Goal: Use online tool/utility: Utilize a website feature to perform a specific function

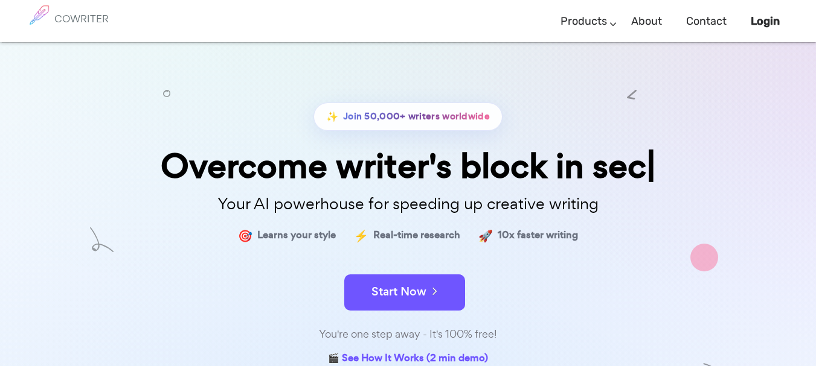
click at [417, 307] on button "Start Now" at bounding box center [404, 293] width 121 height 36
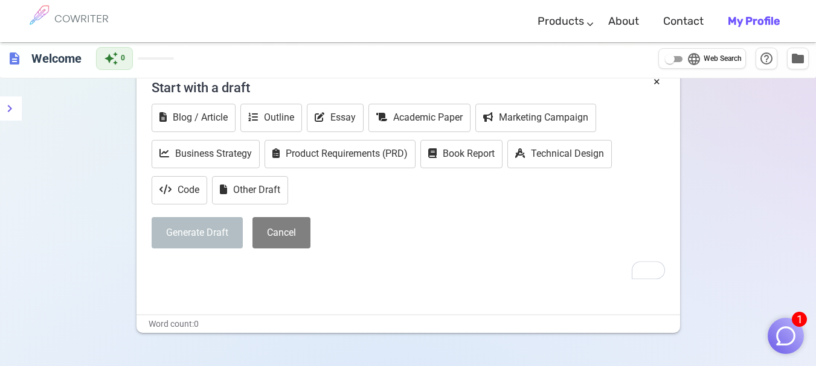
scroll to position [68, 0]
click at [278, 119] on button "Outline" at bounding box center [271, 117] width 62 height 28
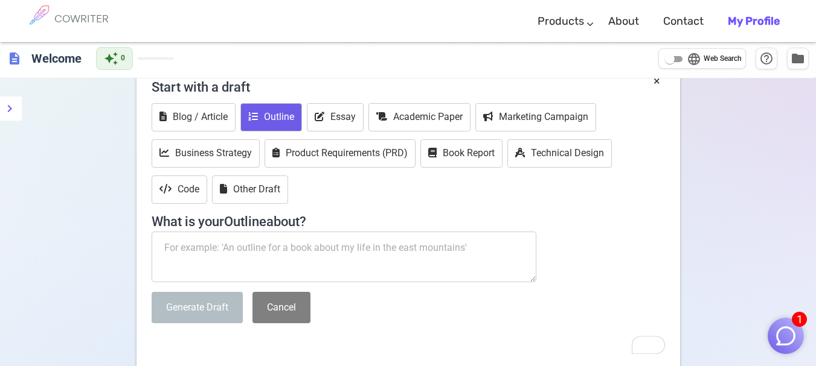
click at [294, 254] on textarea "To enrich screen reader interactions, please activate Accessibility in Grammarl…" at bounding box center [344, 257] width 385 height 51
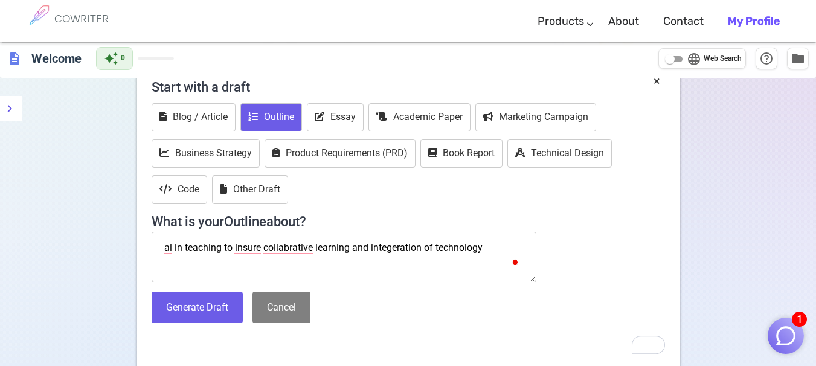
type textarea "ai in teaching to insure collabrative learning and integeration of technology"
click at [207, 313] on button "Generate Draft" at bounding box center [197, 308] width 91 height 32
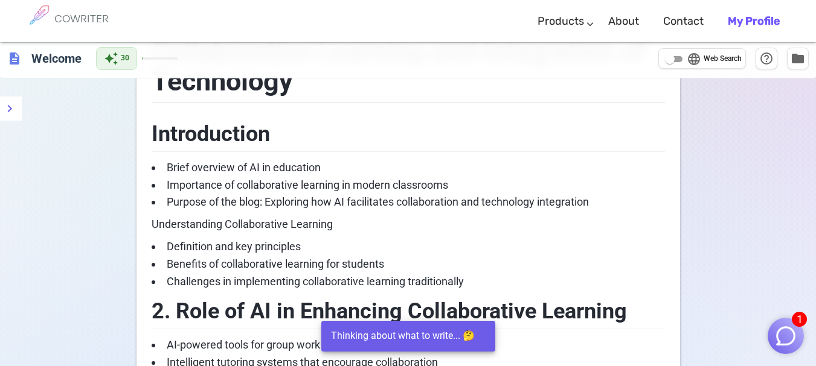
scroll to position [206, 0]
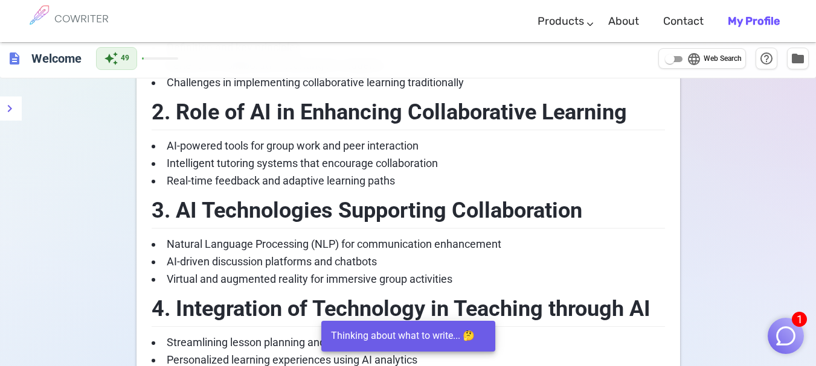
click at [136, 257] on div "Blog Outline: AI in Teaching to Ensure Collaborative Learning and Integration o…" at bounding box center [407, 180] width 543 height 770
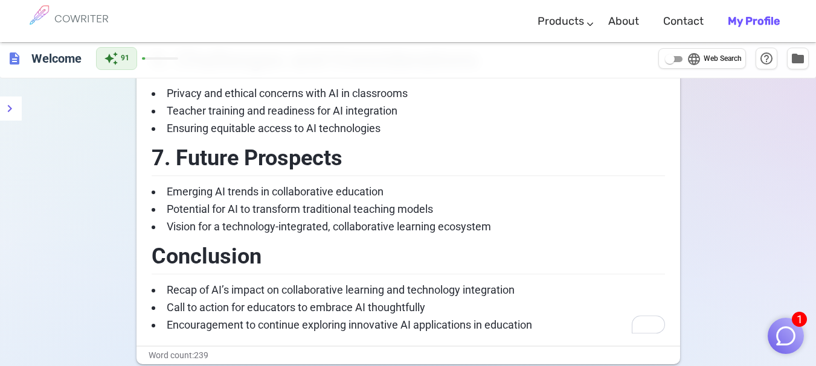
scroll to position [796, 0]
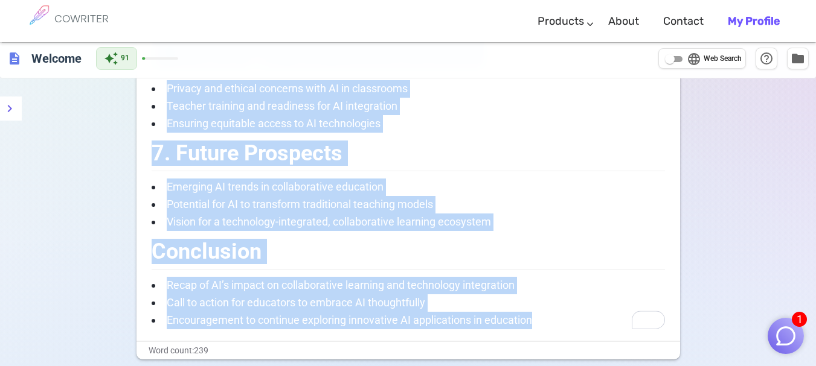
drag, startPoint x: 538, startPoint y: 320, endPoint x: 152, endPoint y: 66, distance: 461.6
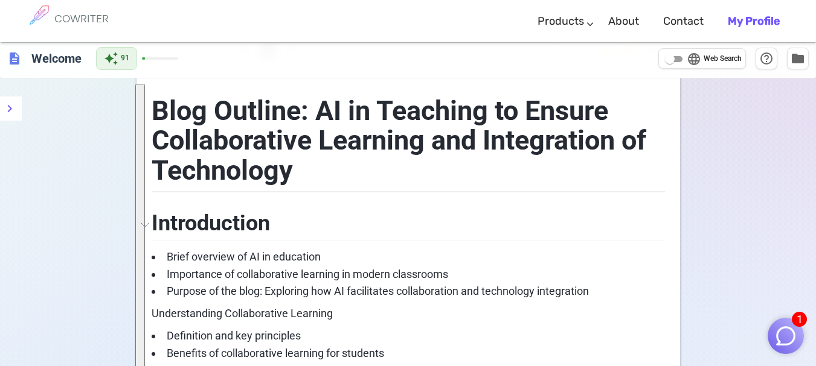
scroll to position [43, 0]
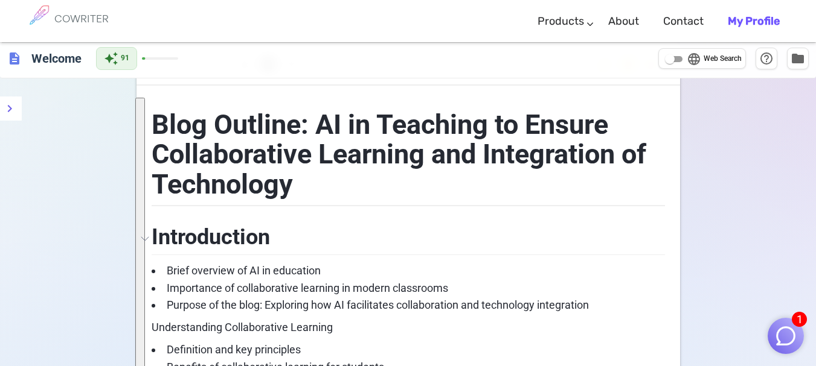
click at [155, 122] on span "Blog Outline: AI in Teaching to Ensure Collaborative Learning and Integration o…" at bounding box center [402, 155] width 500 height 92
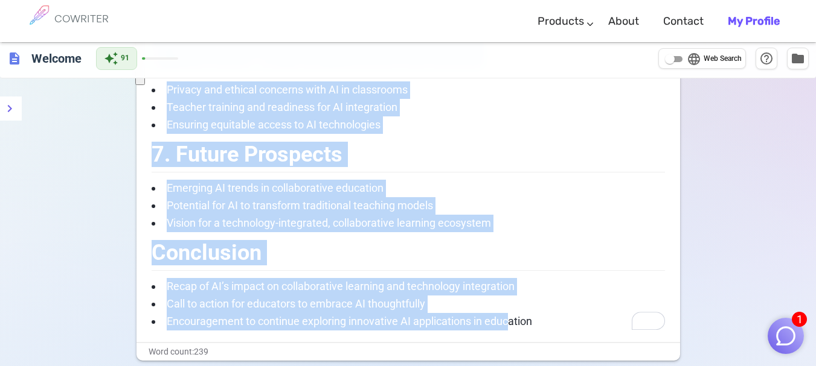
scroll to position [801, 0]
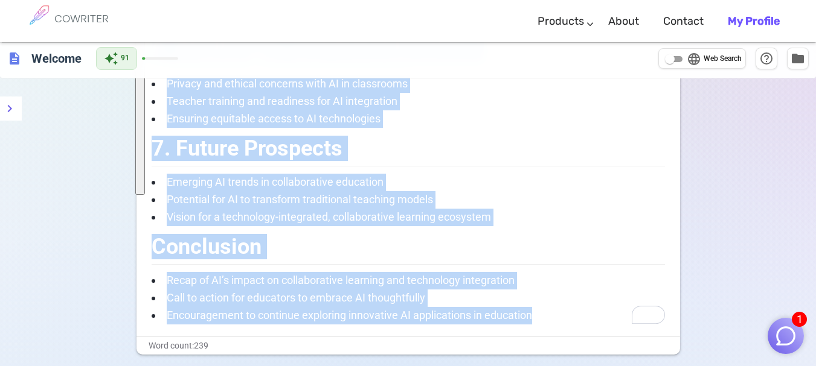
drag, startPoint x: 164, startPoint y: 232, endPoint x: 551, endPoint y: 327, distance: 398.4
copy div "troduction Brief overview of AI in education Importance of collaborative learni…"
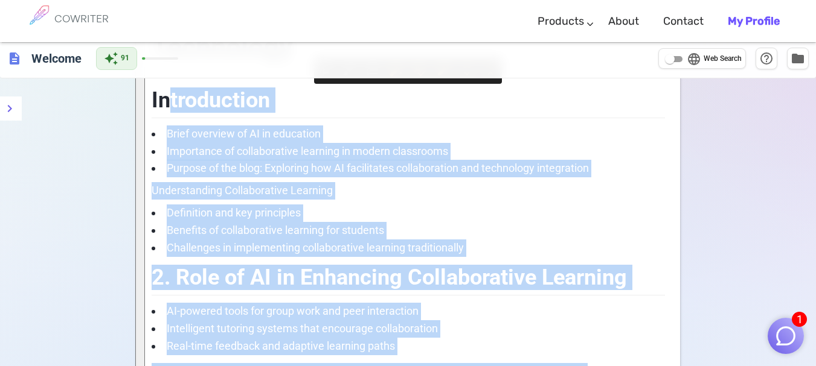
scroll to position [0, 0]
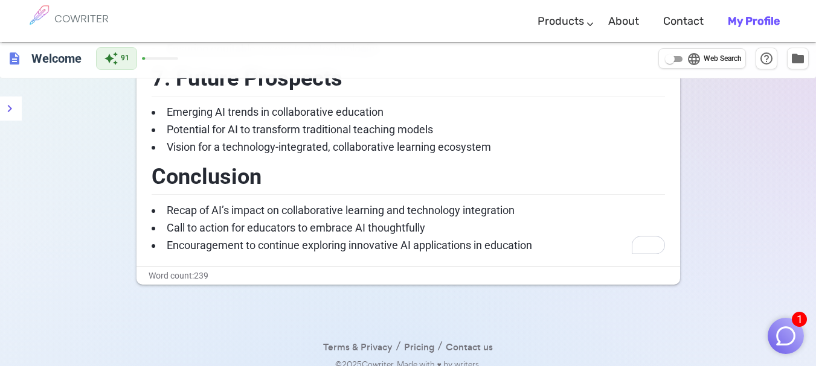
scroll to position [882, 0]
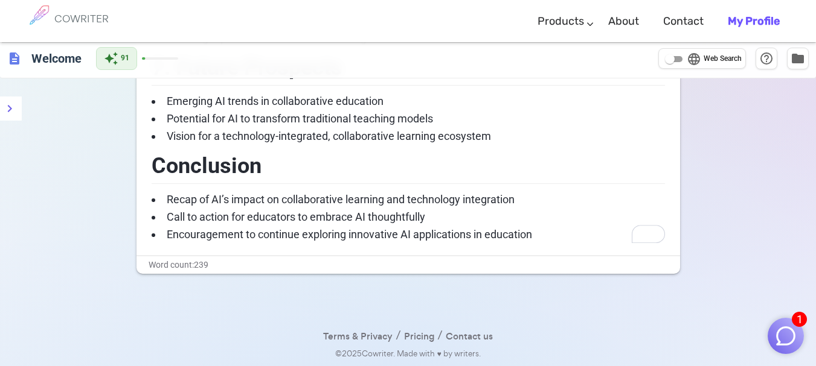
click at [17, 65] on span "description" at bounding box center [14, 58] width 14 height 14
click at [45, 59] on h6 "Welcome" at bounding box center [57, 58] width 60 height 24
drag, startPoint x: 45, startPoint y: 59, endPoint x: 28, endPoint y: 57, distance: 16.3
click at [39, 59] on input "Welcome" at bounding box center [99, 58] width 144 height 22
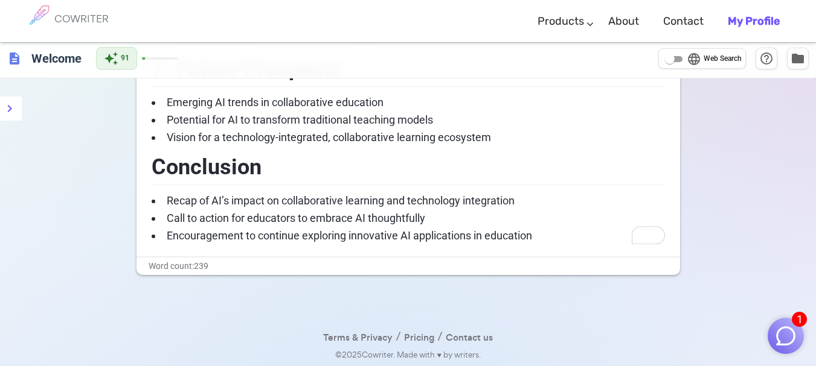
click at [19, 56] on span "description" at bounding box center [14, 58] width 14 height 14
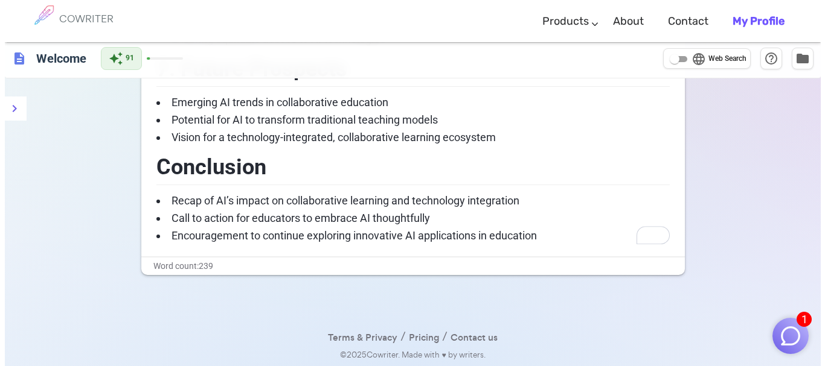
scroll to position [882, 0]
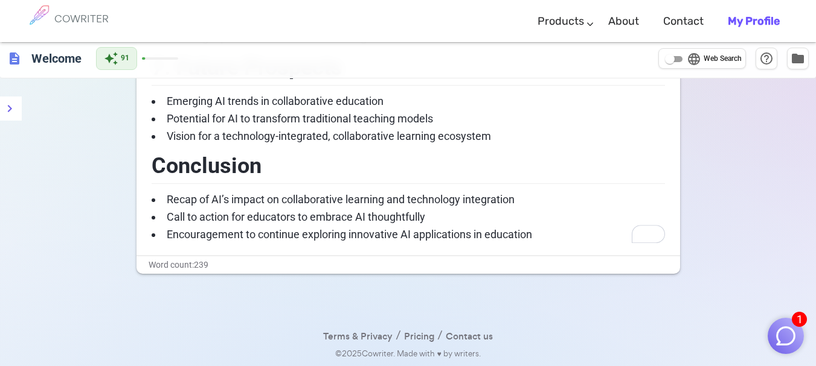
click at [16, 103] on icon "menu" at bounding box center [9, 108] width 14 height 14
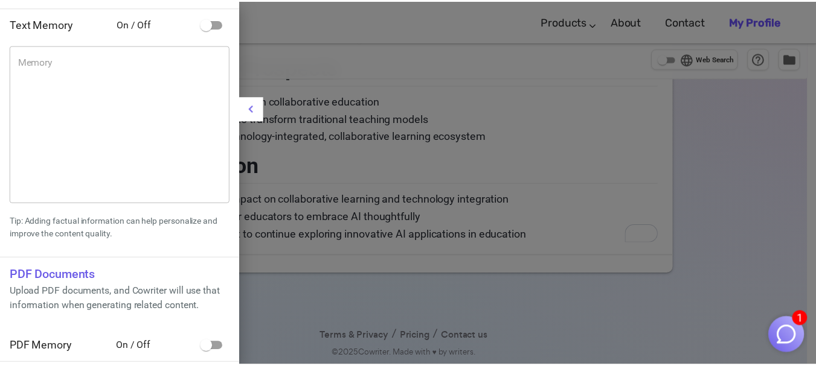
scroll to position [88, 0]
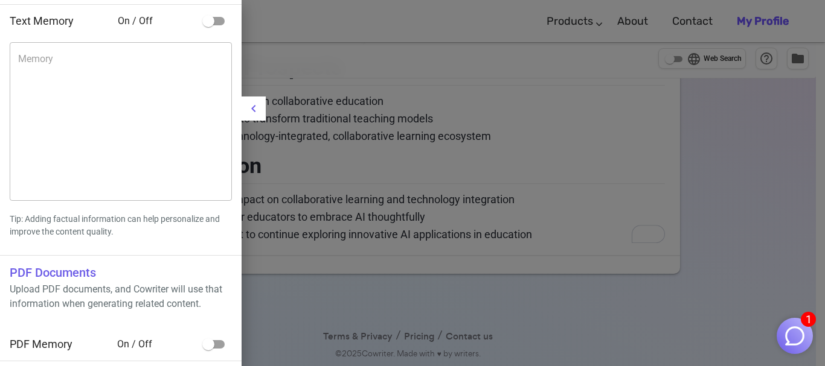
click at [262, 107] on button "menu" at bounding box center [253, 109] width 24 height 24
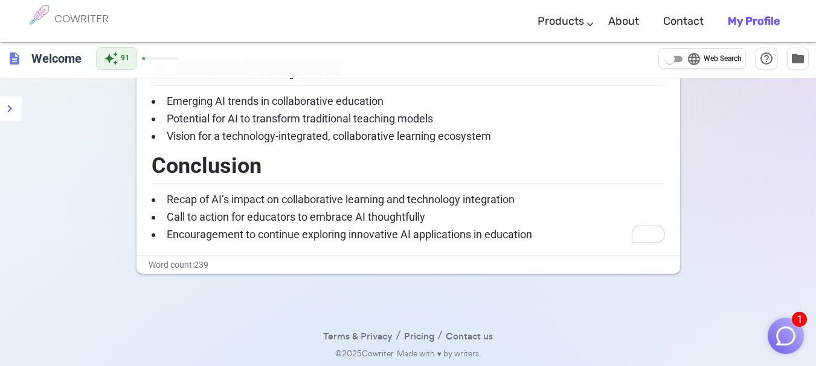
click at [740, 19] on b "My Profile" at bounding box center [753, 20] width 52 height 13
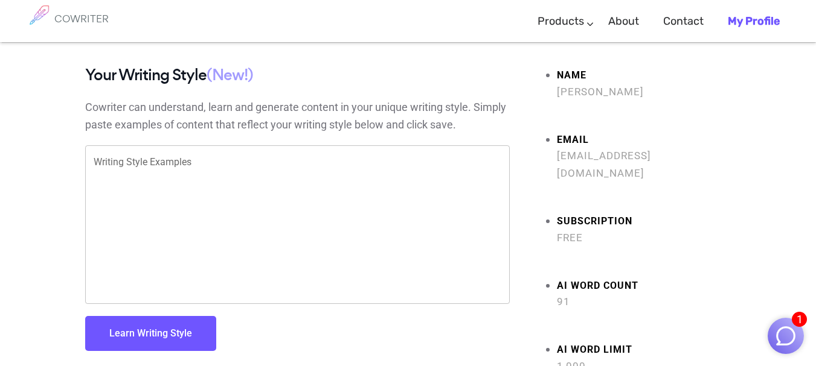
click at [237, 204] on textarea "Writing Style Examples" at bounding box center [297, 225] width 407 height 139
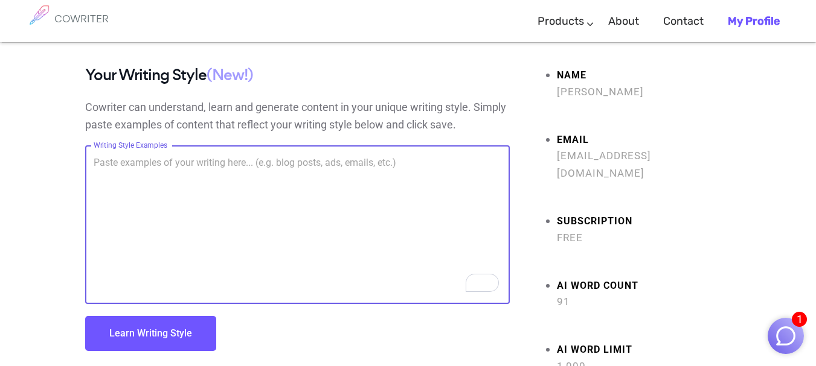
click at [566, 39] on link "Writing" at bounding box center [606, 39] width 163 height 0
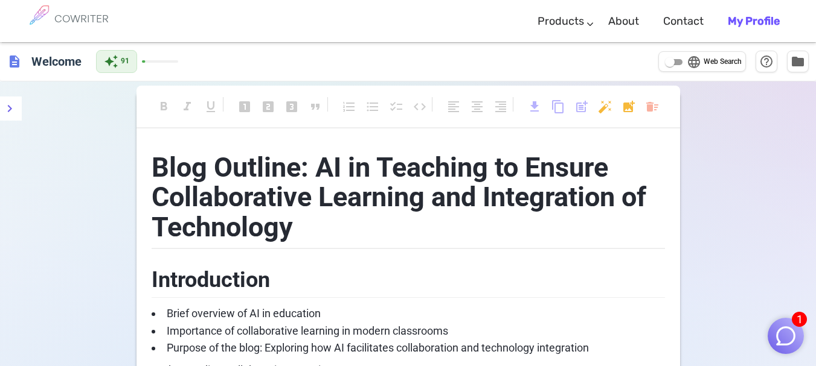
click at [511, 204] on span "Blog Outline: AI in Teaching to Ensure Collaborative Learning and Integration o…" at bounding box center [402, 198] width 500 height 92
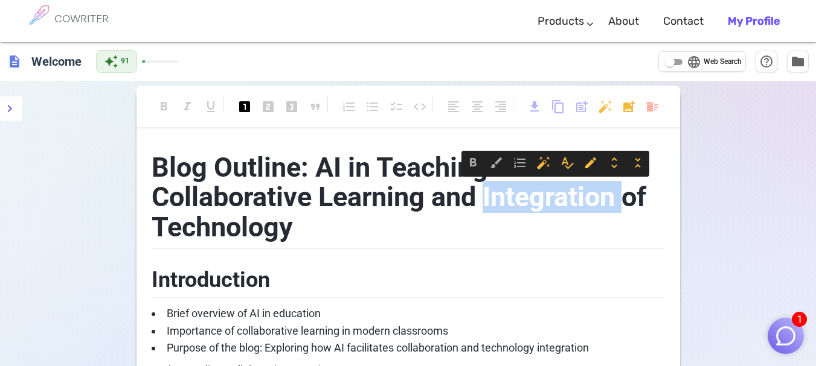
click at [511, 204] on span "Blog Outline: AI in Teaching to Ensure Collaborative Learning and Integration o…" at bounding box center [402, 198] width 500 height 92
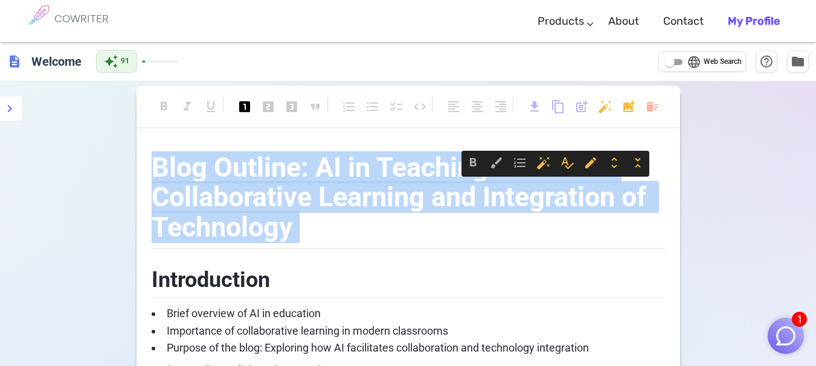
click at [511, 204] on span "Blog Outline: AI in Teaching to Ensure Collaborative Learning and Integration o…" at bounding box center [402, 198] width 500 height 92
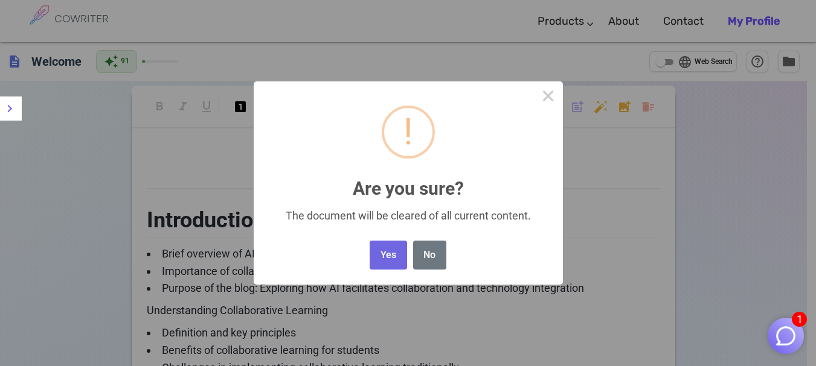
click at [403, 252] on button "Yes" at bounding box center [387, 256] width 37 height 30
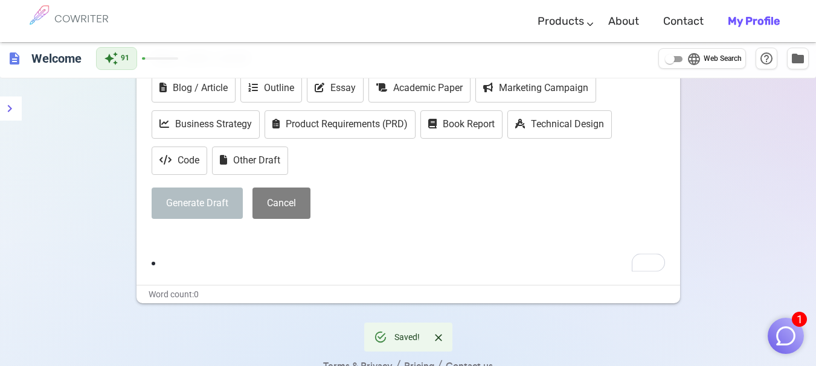
scroll to position [62, 0]
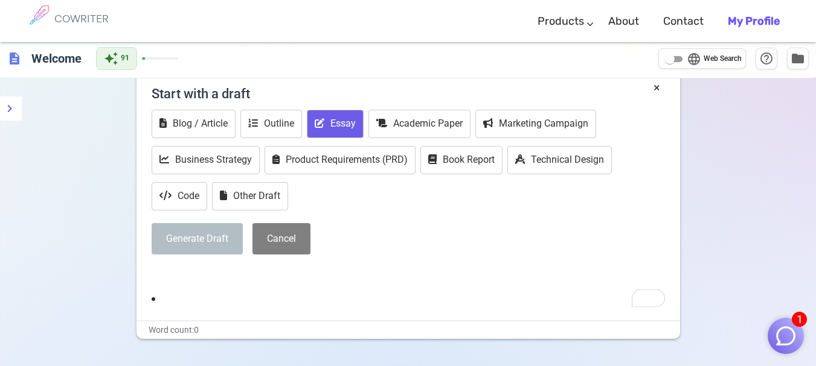
click at [328, 121] on button "Essay" at bounding box center [335, 124] width 57 height 28
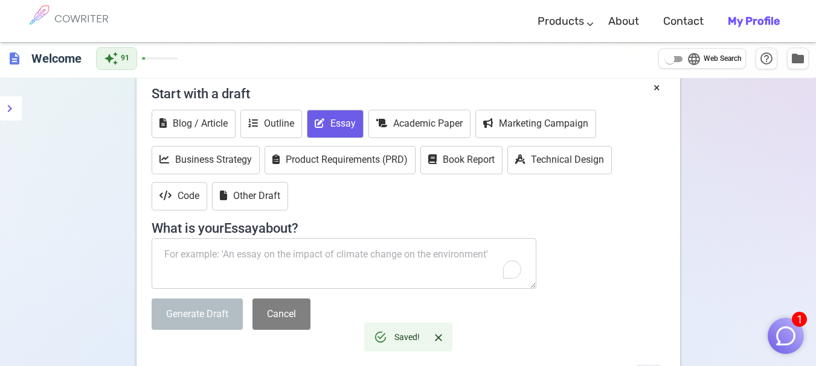
click at [346, 259] on textarea "To enrich screen reader interactions, please activate Accessibility in Grammarl…" at bounding box center [344, 263] width 385 height 51
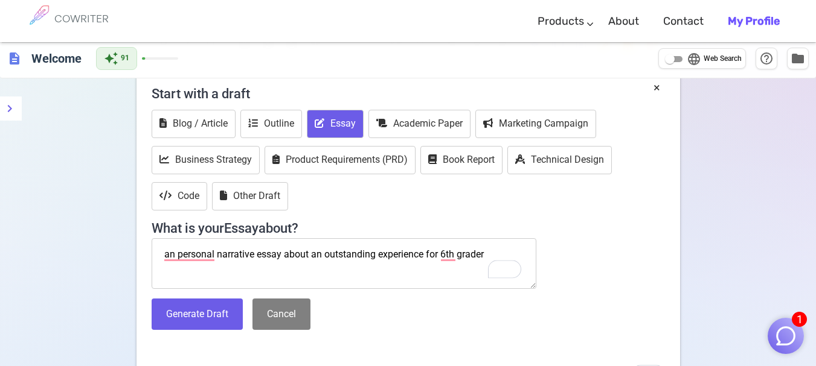
type textarea "an personal narrative essay about an outstanding experience for 6th grader"
click at [228, 301] on button "Generate Draft" at bounding box center [197, 315] width 91 height 32
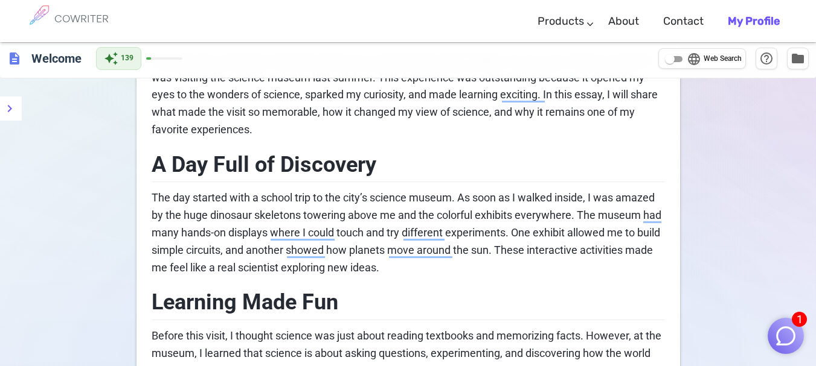
scroll to position [159, 0]
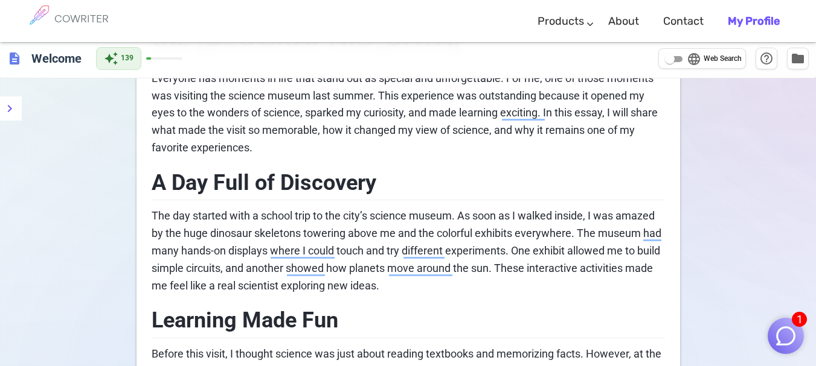
click at [379, 295] on div "An Outstanding Experience: My Visit to the Science Museum Everyone has moments …" at bounding box center [408, 347] width 513 height 732
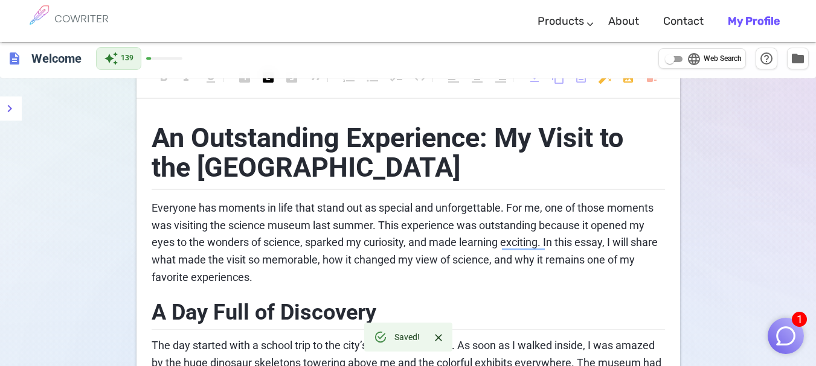
scroll to position [0, 0]
